Goal: Task Accomplishment & Management: Use online tool/utility

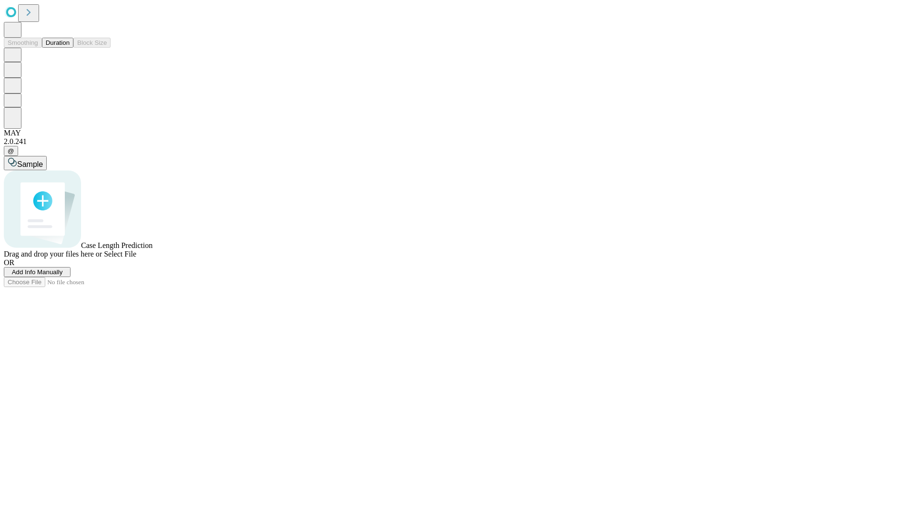
click at [70, 48] on button "Duration" at bounding box center [57, 43] width 31 height 10
click at [63, 275] on span "Add Info Manually" at bounding box center [37, 271] width 51 height 7
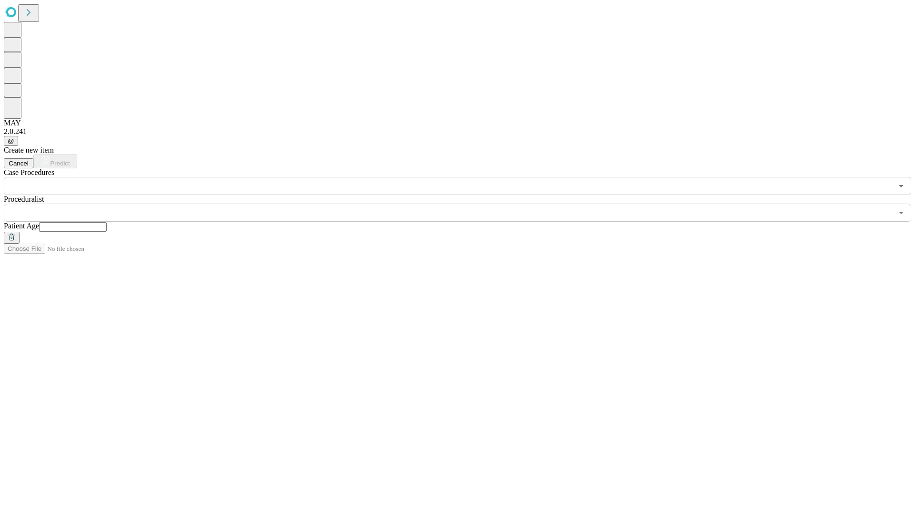
click at [107, 222] on input "text" at bounding box center [73, 227] width 68 height 10
type input "*"
click at [464, 204] on input "text" at bounding box center [448, 213] width 889 height 18
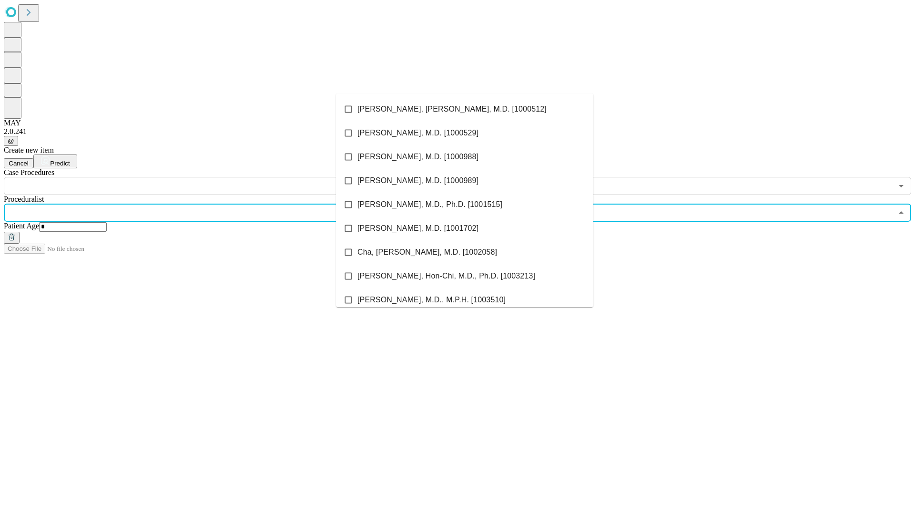
click at [465, 109] on li "[PERSON_NAME], [PERSON_NAME], M.D. [1000512]" at bounding box center [464, 109] width 257 height 24
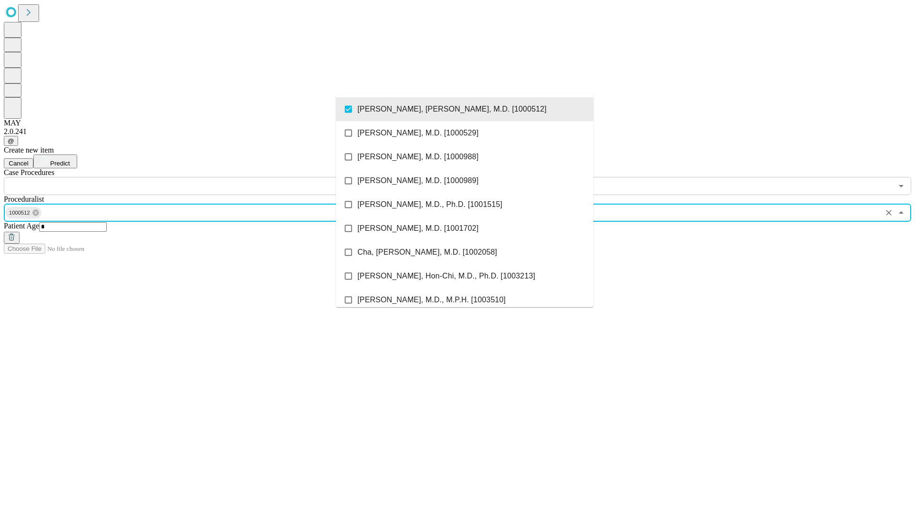
click at [200, 177] on input "text" at bounding box center [448, 186] width 889 height 18
